Goal: Task Accomplishment & Management: Complete application form

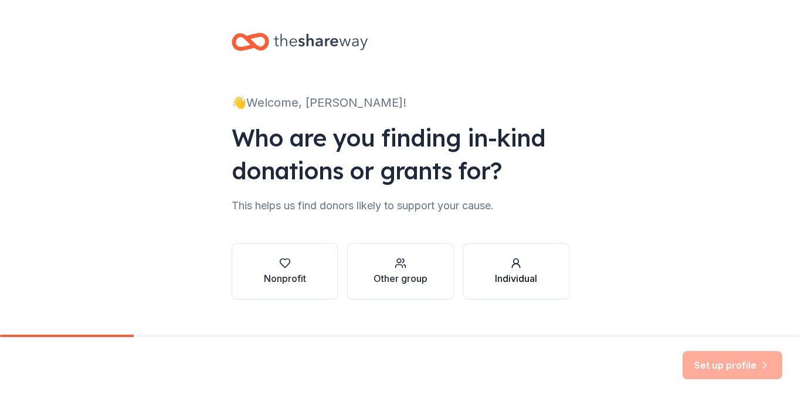
click at [514, 263] on circle "button" at bounding box center [516, 261] width 5 height 5
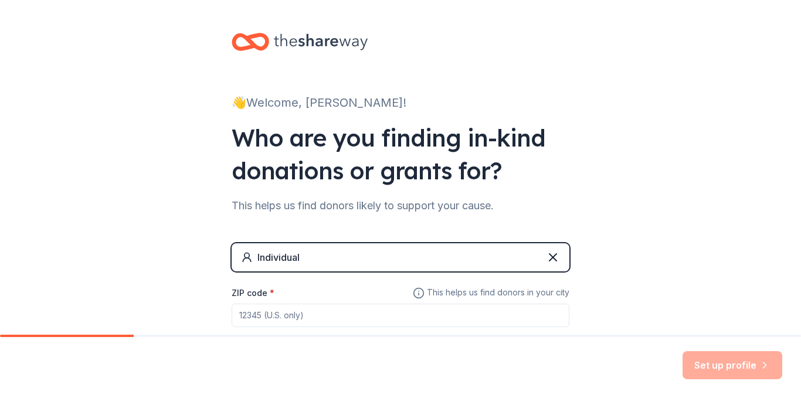
click at [350, 292] on div "ZIP code *" at bounding box center [401, 307] width 338 height 42
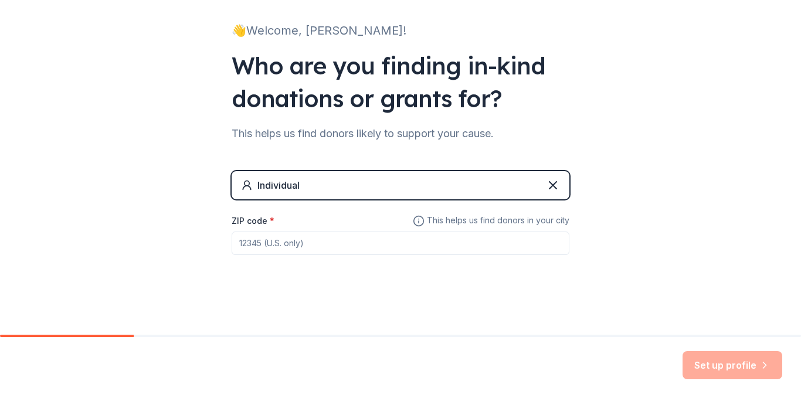
click at [299, 245] on input "ZIP code *" at bounding box center [401, 243] width 338 height 23
type input "18232"
click at [749, 361] on button "Set up profile" at bounding box center [733, 365] width 100 height 28
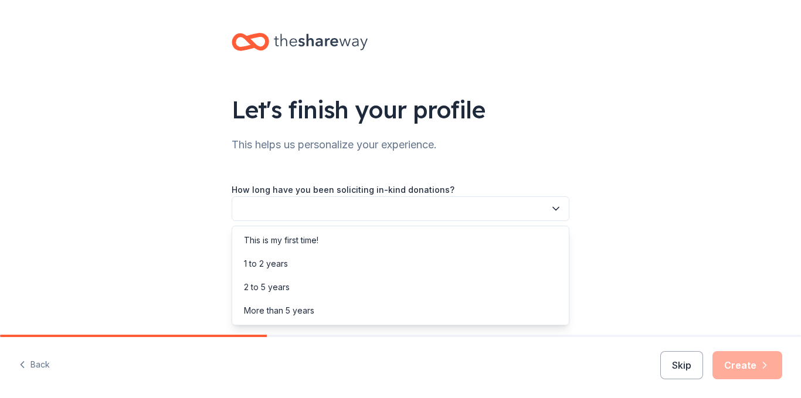
click at [556, 209] on icon "button" at bounding box center [556, 209] width 12 height 12
click at [303, 242] on div "This is my first time!" at bounding box center [281, 241] width 75 height 14
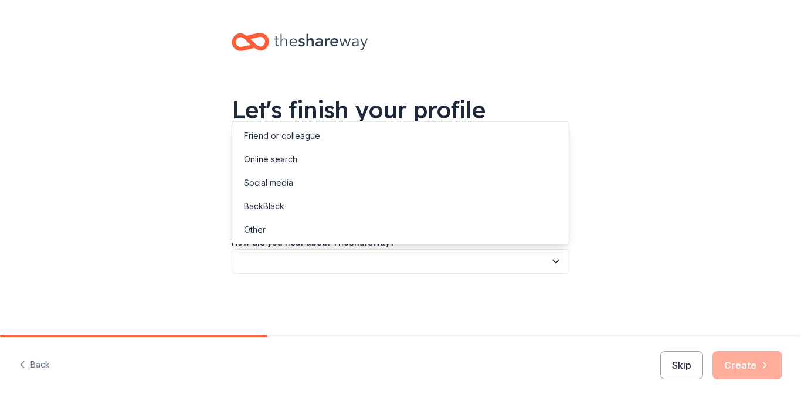
click at [311, 266] on button "button" at bounding box center [401, 261] width 338 height 25
click at [282, 158] on div "Online search" at bounding box center [270, 160] width 53 height 14
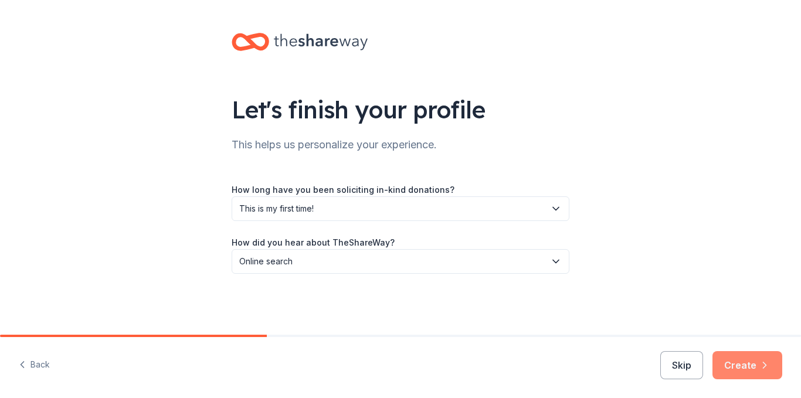
click at [751, 357] on button "Create" at bounding box center [748, 365] width 70 height 28
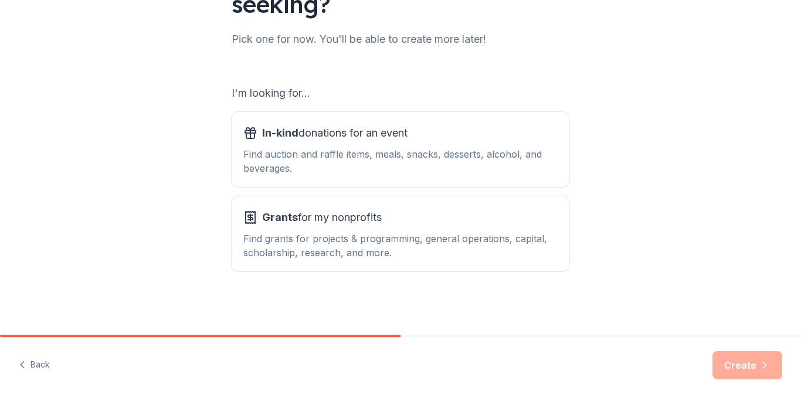
scroll to position [138, 0]
